Goal: Transaction & Acquisition: Purchase product/service

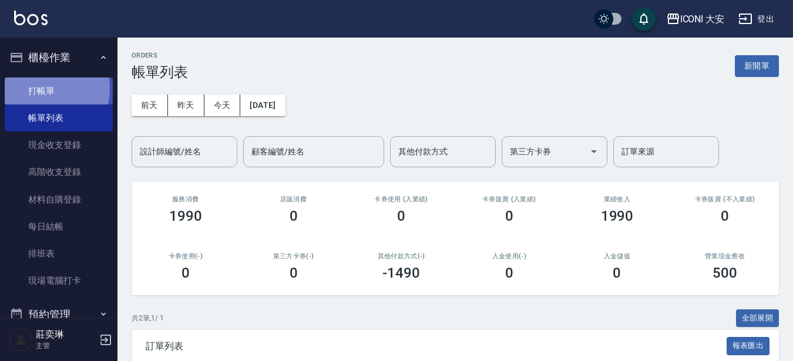
click at [46, 88] on link "打帳單" at bounding box center [59, 91] width 108 height 27
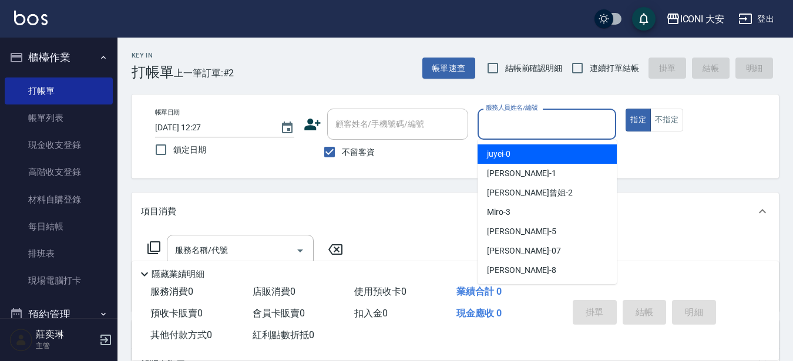
click at [584, 122] on input "服務人員姓名/編號" at bounding box center [547, 124] width 129 height 21
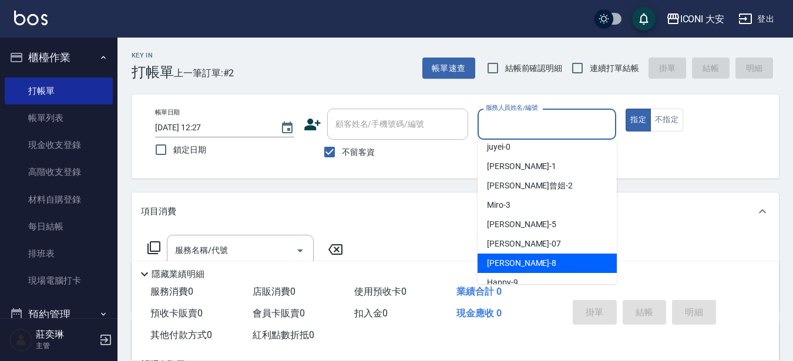
scroll to position [20, 0]
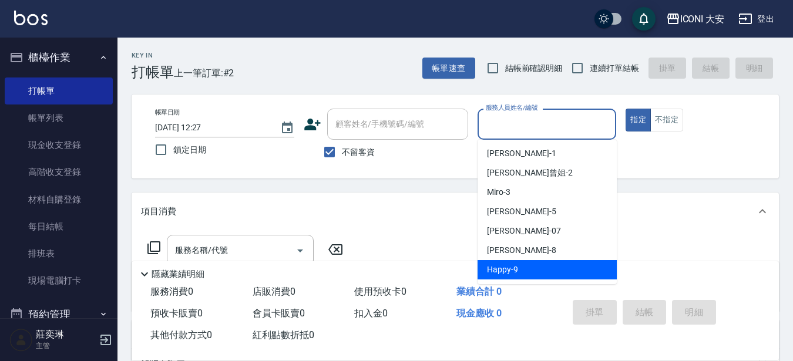
click at [525, 268] on div "Happy -9" at bounding box center [547, 269] width 139 height 19
type input "Happy-9"
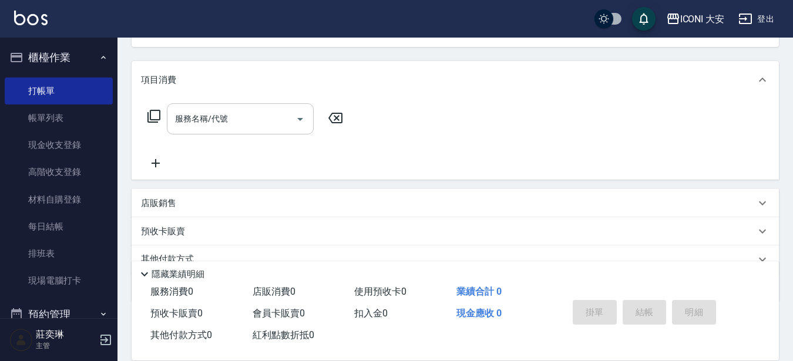
scroll to position [176, 0]
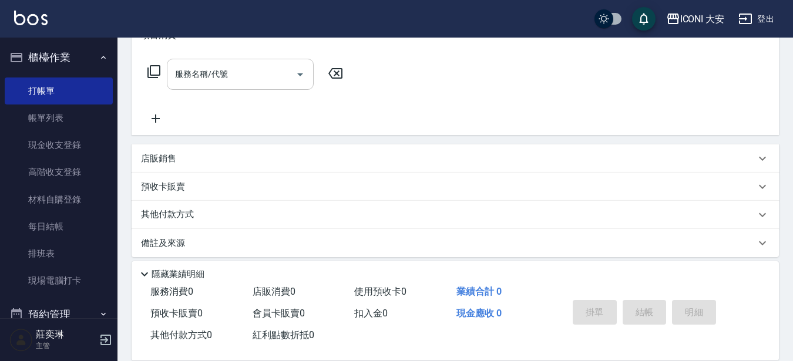
click at [239, 73] on input "服務名稱/代號" at bounding box center [231, 74] width 119 height 21
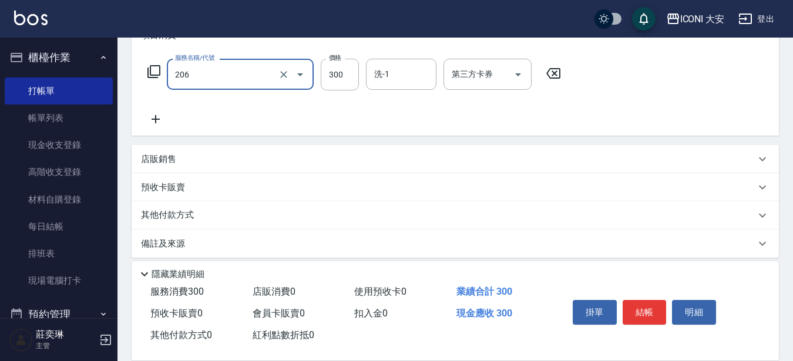
type input "洗髮(206)"
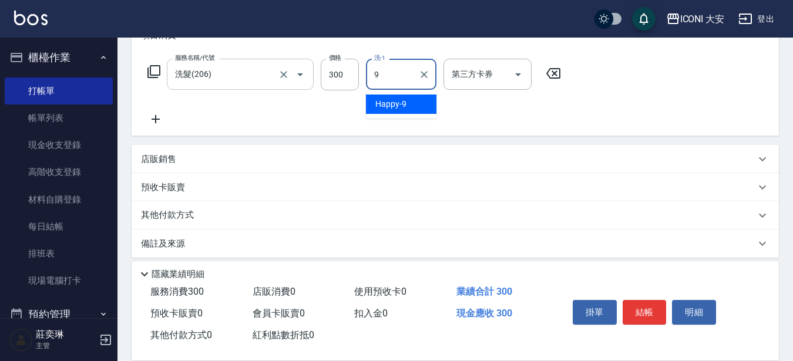
type input "Happy-9"
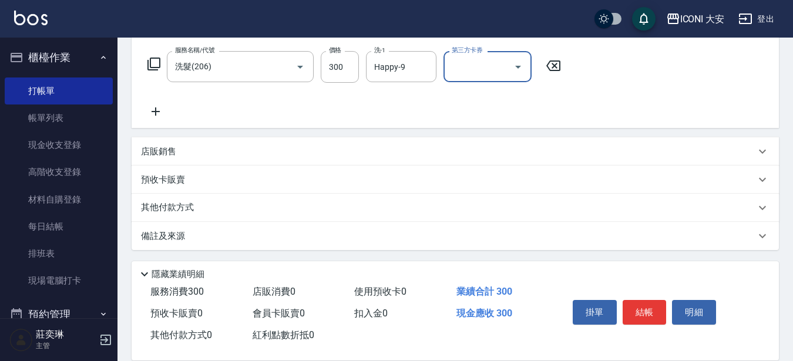
scroll to position [186, 0]
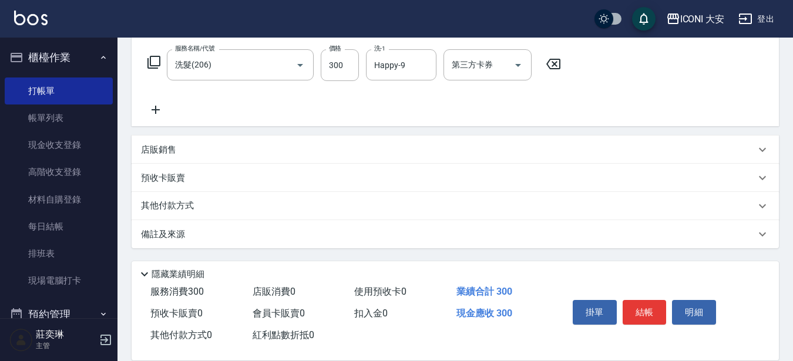
click at [162, 200] on p "其他付款方式" at bounding box center [170, 206] width 59 height 13
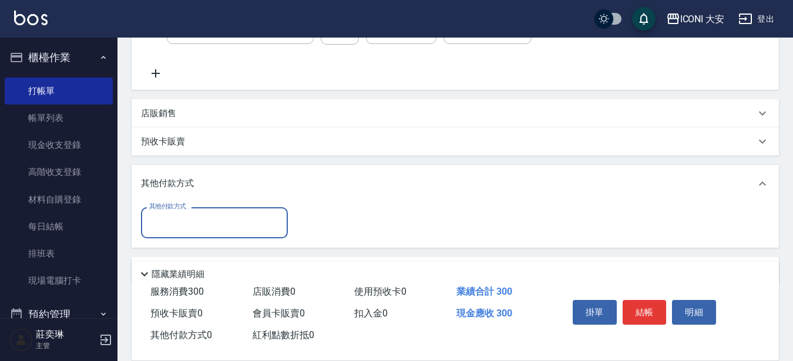
scroll to position [259, 0]
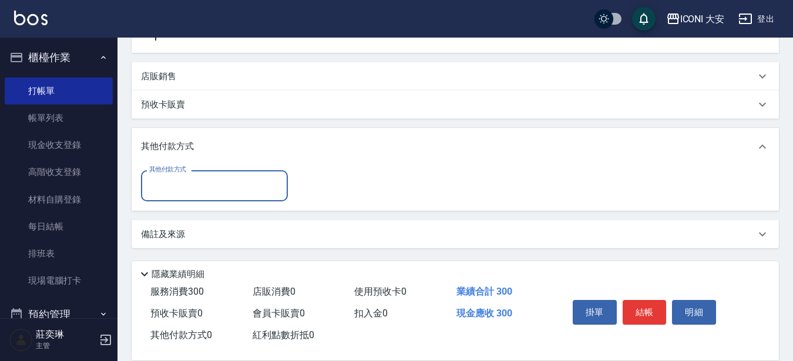
click at [245, 185] on input "其他付款方式" at bounding box center [214, 186] width 136 height 21
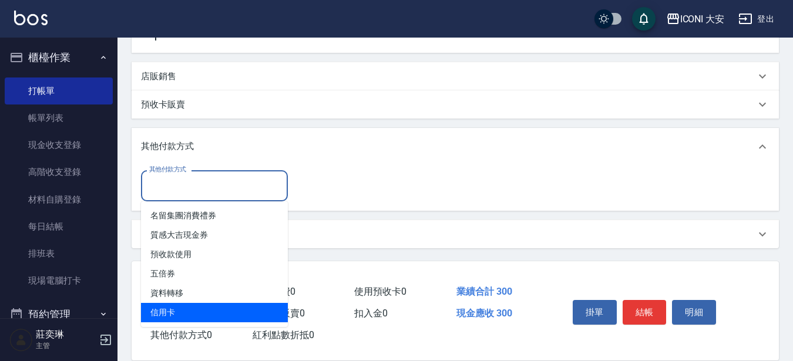
click at [185, 311] on span "信用卡" at bounding box center [214, 312] width 147 height 19
type input "信用卡"
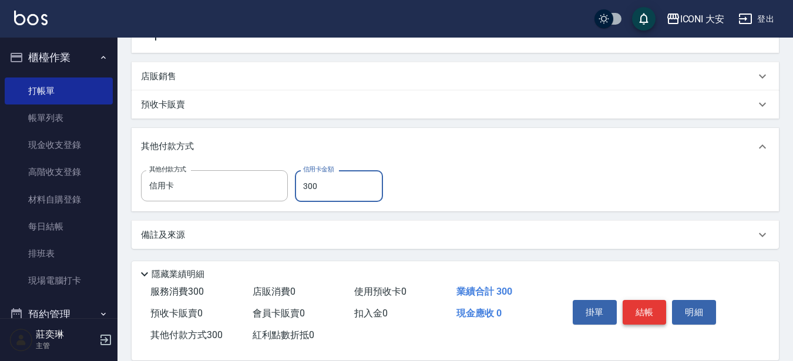
type input "300"
drag, startPoint x: 644, startPoint y: 302, endPoint x: 641, endPoint y: 312, distance: 9.7
click at [642, 307] on button "結帳" at bounding box center [645, 312] width 44 height 25
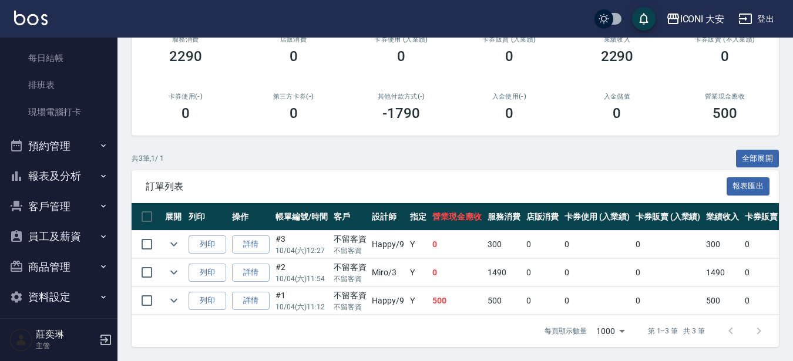
scroll to position [177, 0]
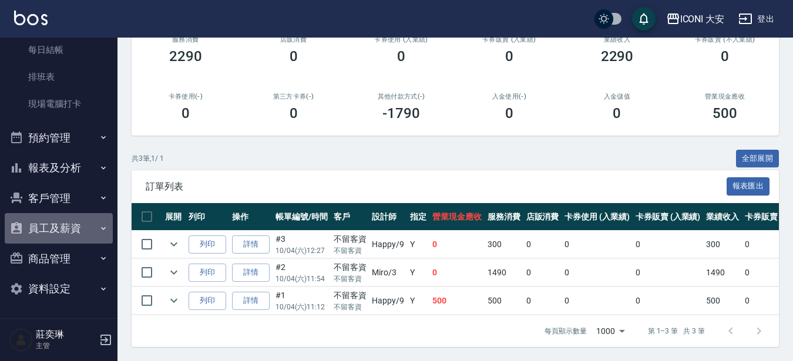
click at [82, 231] on button "員工及薪資" at bounding box center [59, 228] width 108 height 31
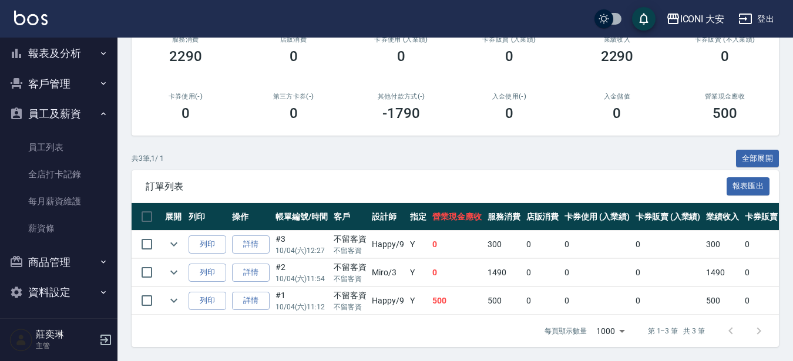
scroll to position [295, 0]
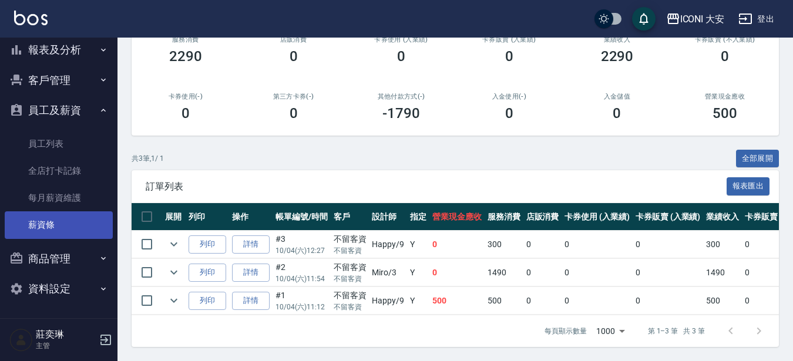
click at [43, 223] on link "薪資條" at bounding box center [59, 225] width 108 height 27
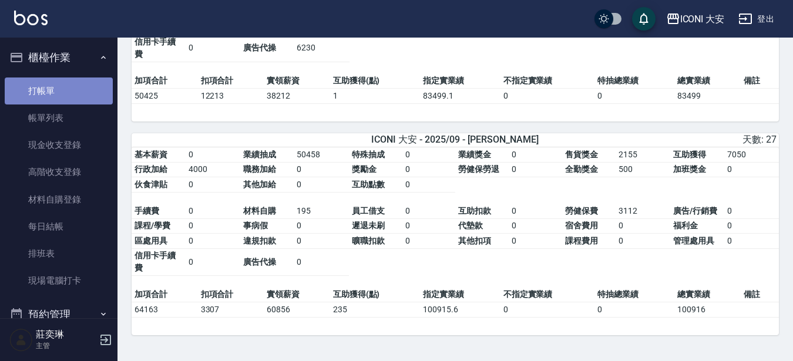
click at [58, 91] on link "打帳單" at bounding box center [59, 91] width 108 height 27
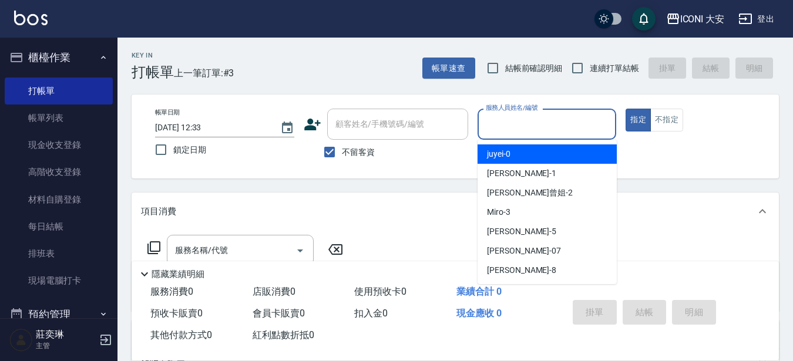
click at [562, 122] on input "服務人員姓名/編號" at bounding box center [547, 124] width 129 height 21
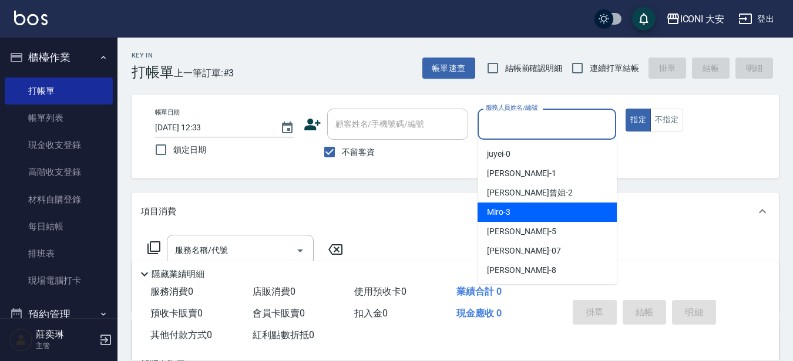
click at [530, 210] on div "Miro -3" at bounding box center [547, 212] width 139 height 19
type input "Miro-3"
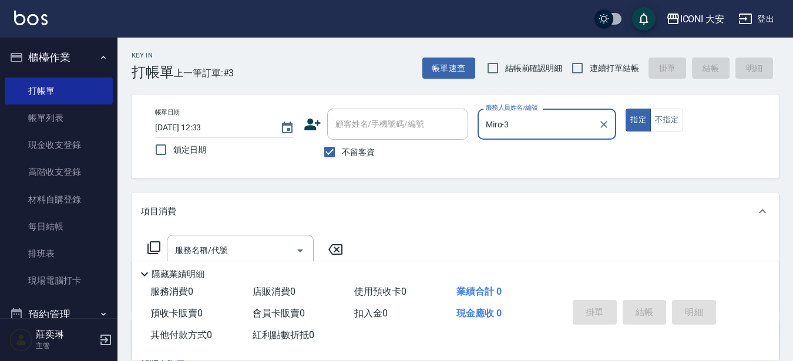
click at [155, 243] on icon at bounding box center [154, 248] width 14 height 14
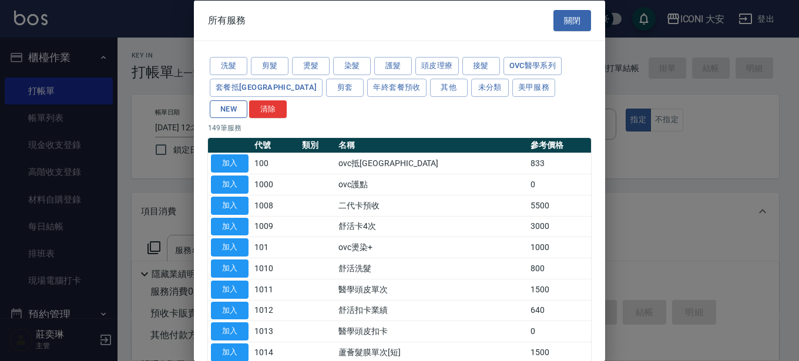
click at [247, 100] on button "NEW" at bounding box center [229, 109] width 38 height 18
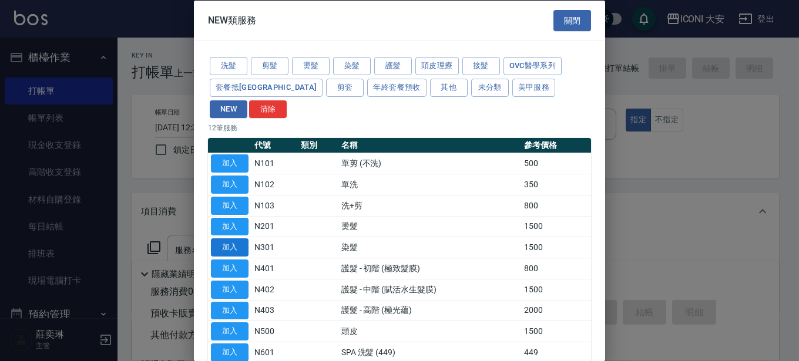
click at [229, 239] on button "加入" at bounding box center [230, 248] width 38 height 18
type input "染髮(N301)"
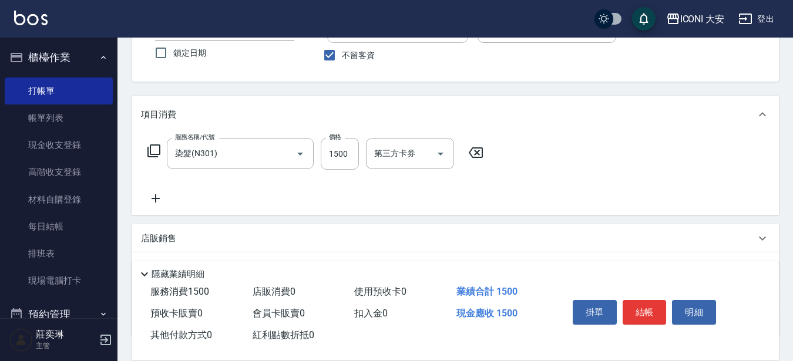
scroll to position [118, 0]
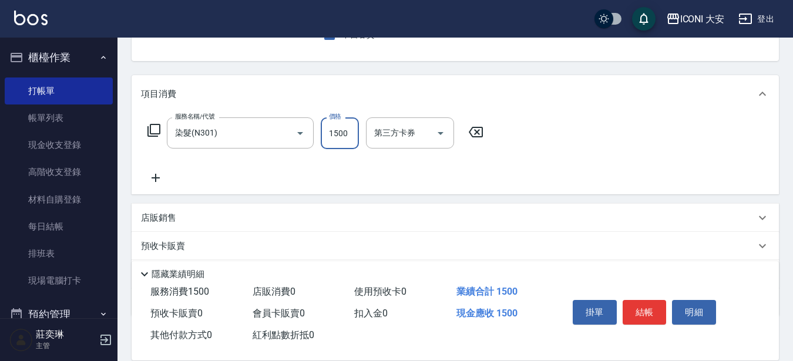
click at [343, 125] on input "1500" at bounding box center [340, 134] width 38 height 32
type input "1299"
click at [651, 311] on button "結帳" at bounding box center [645, 312] width 44 height 25
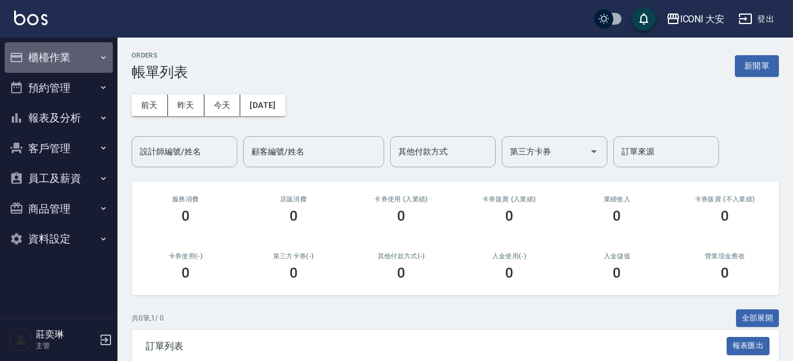
click at [65, 52] on button "櫃檯作業" at bounding box center [59, 57] width 108 height 31
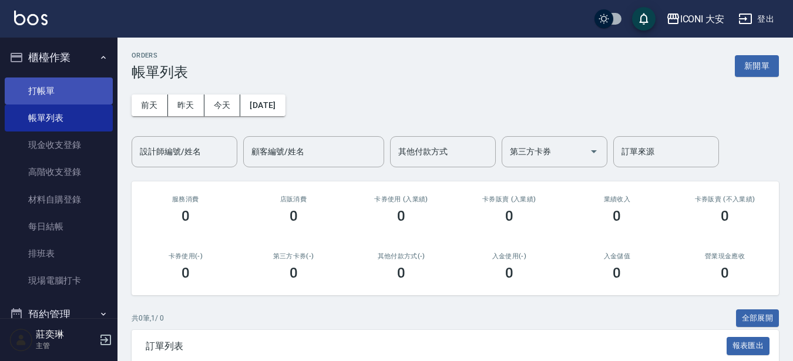
click at [69, 99] on link "打帳單" at bounding box center [59, 91] width 108 height 27
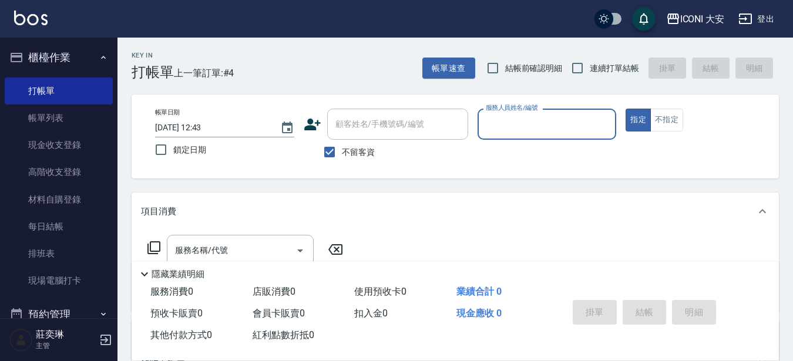
click at [539, 128] on input "服務人員姓名/編號" at bounding box center [547, 124] width 129 height 21
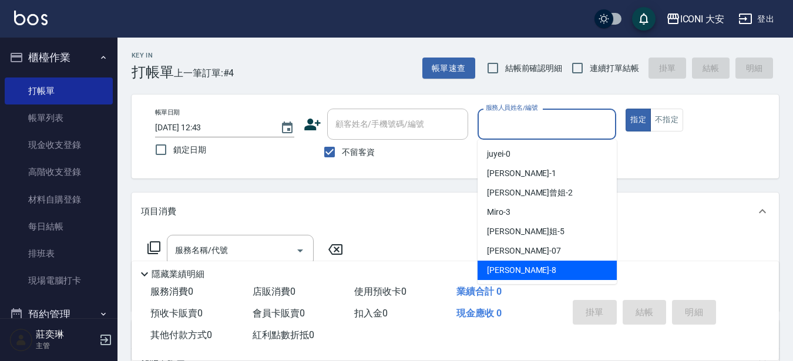
click at [517, 266] on div "Yulisa -8" at bounding box center [547, 270] width 139 height 19
type input "Yulisa-8"
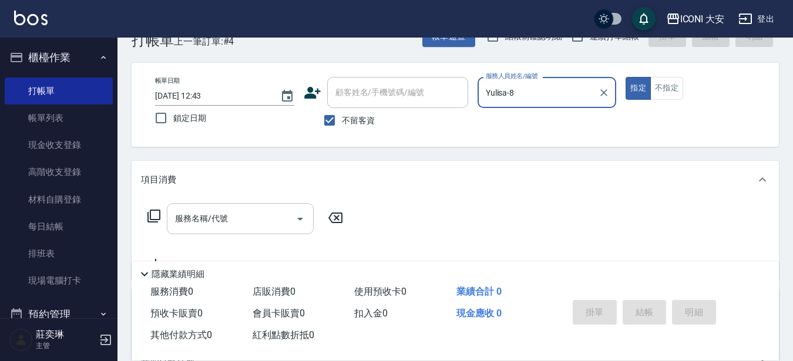
scroll to position [59, 0]
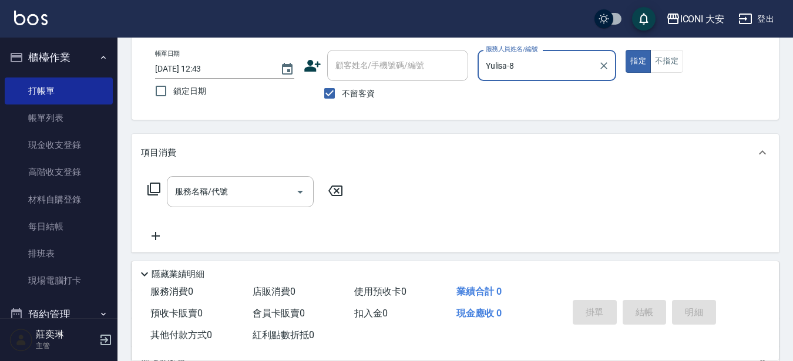
click at [156, 187] on icon at bounding box center [154, 189] width 14 height 14
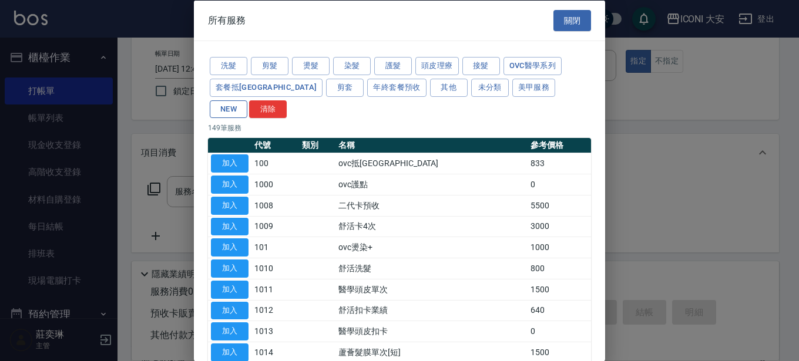
click at [247, 100] on button "NEW" at bounding box center [229, 109] width 38 height 18
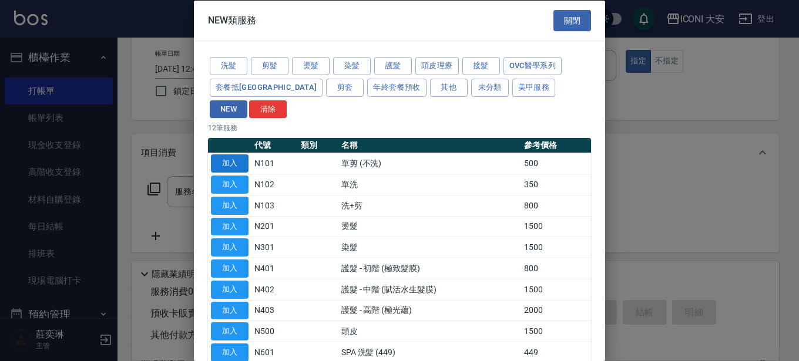
click at [230, 155] on button "加入" at bounding box center [230, 164] width 38 height 18
type input "單剪 (不洗)(N101)"
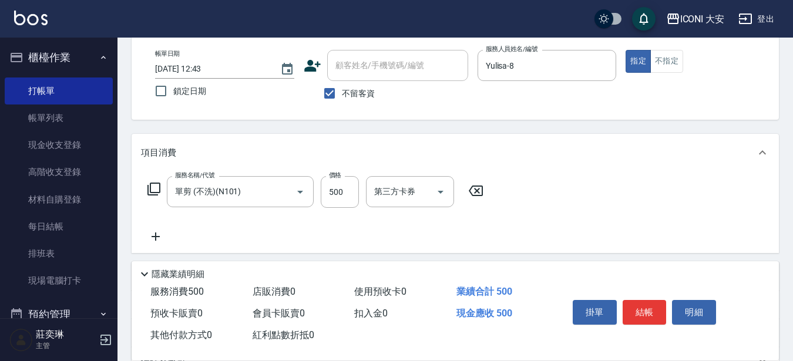
click at [155, 185] on icon at bounding box center [154, 189] width 14 height 14
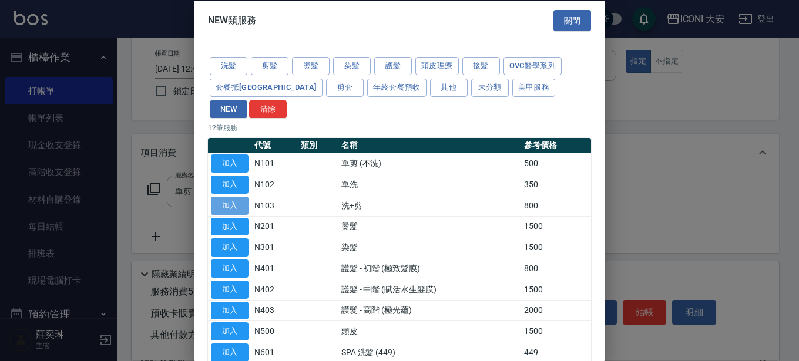
click at [242, 196] on button "加入" at bounding box center [230, 205] width 38 height 18
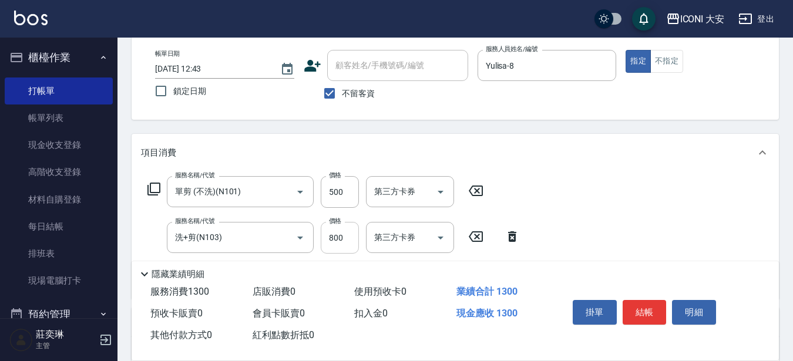
click at [349, 237] on input "800" at bounding box center [340, 238] width 38 height 32
type input "700"
click at [153, 187] on icon at bounding box center [154, 189] width 14 height 14
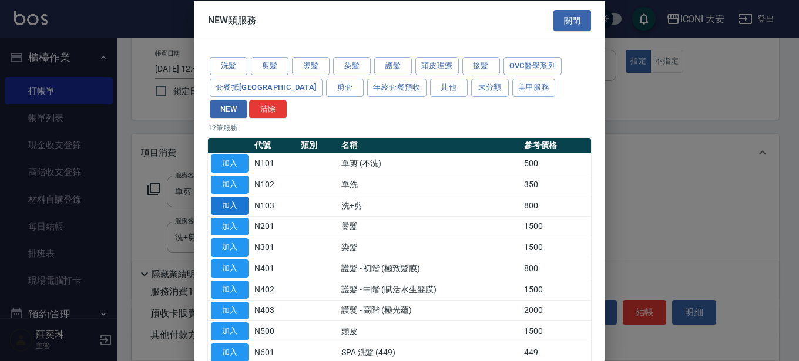
click at [221, 196] on button "加入" at bounding box center [230, 205] width 38 height 18
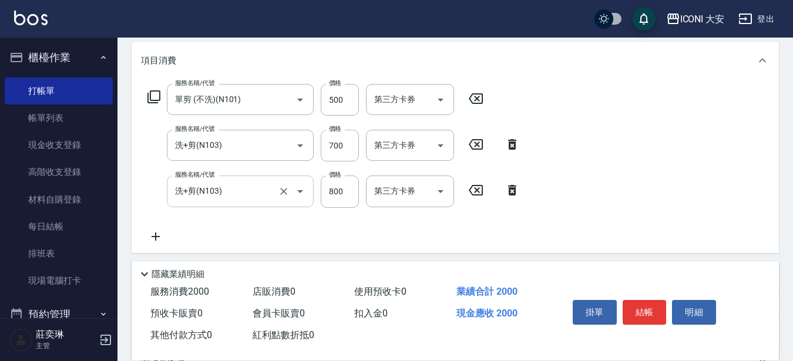
scroll to position [176, 0]
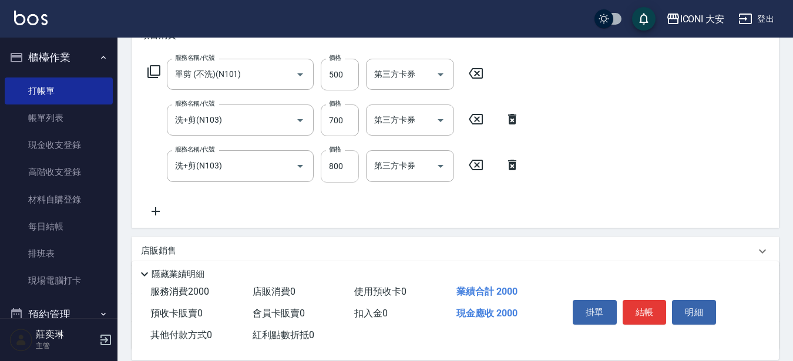
click at [351, 169] on input "800" at bounding box center [340, 166] width 38 height 32
type input "720"
click at [644, 305] on button "結帳" at bounding box center [645, 312] width 44 height 25
